Goal: Task Accomplishment & Management: Use online tool/utility

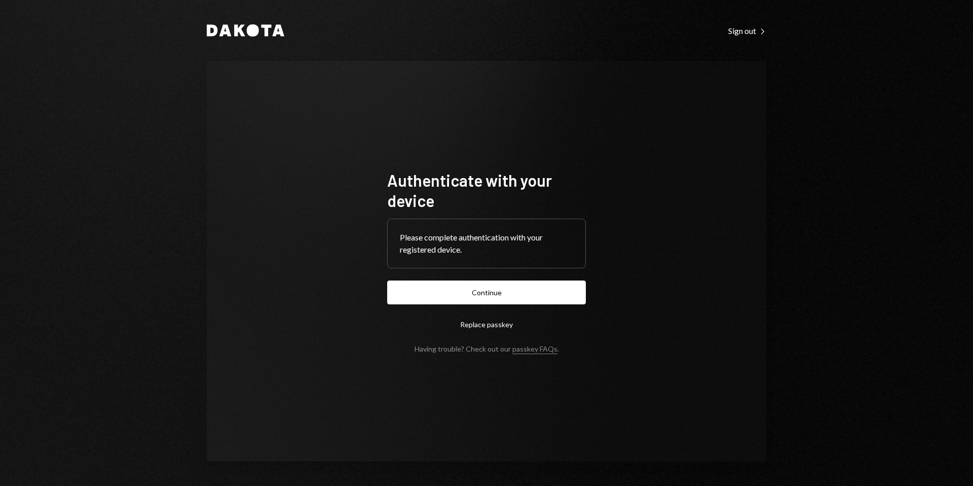
click at [534, 278] on form "Authenticate with your device Please complete authentication with your register…" at bounding box center [486, 261] width 199 height 183
click at [531, 290] on button "Continue" at bounding box center [486, 292] width 199 height 24
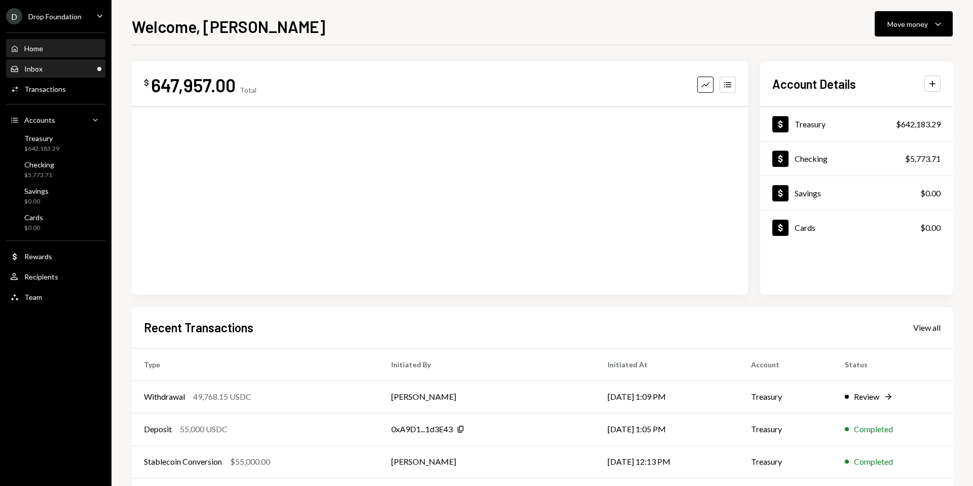
click at [65, 67] on div "Inbox Inbox" at bounding box center [55, 68] width 91 height 9
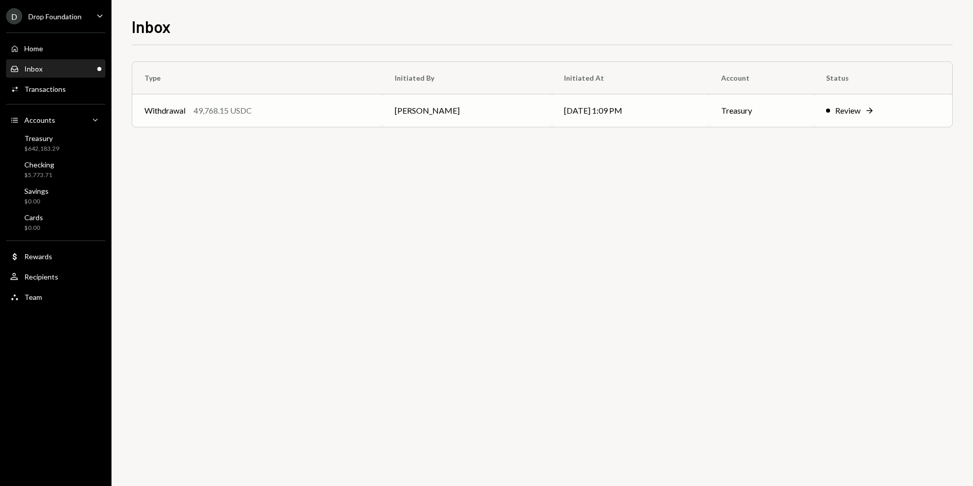
click at [860, 111] on div "Review" at bounding box center [847, 110] width 25 height 12
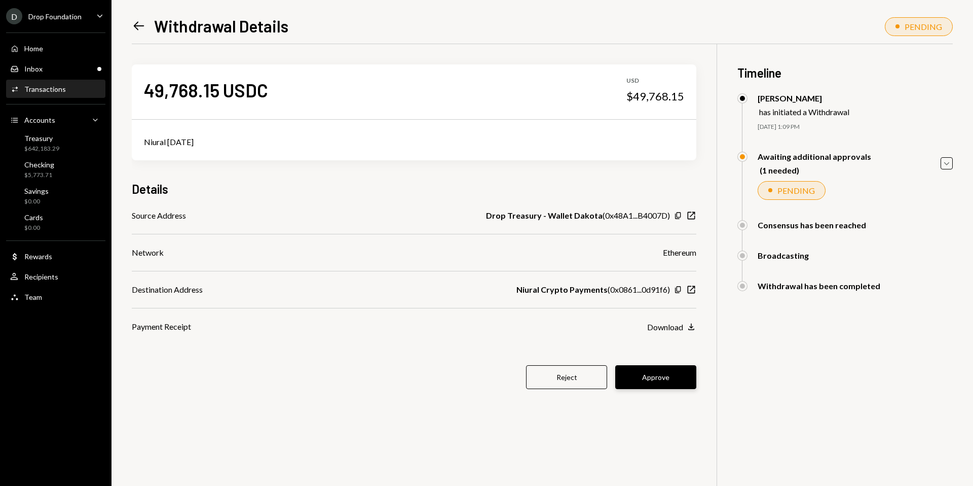
click at [651, 382] on button "Approve" at bounding box center [655, 377] width 81 height 24
